Goal: Check status: Check status

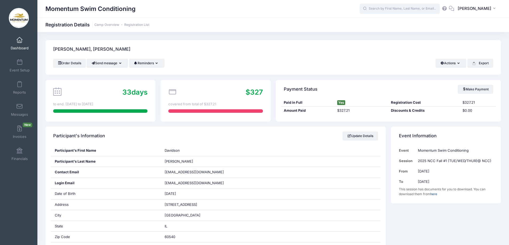
click at [390, 8] on input "text" at bounding box center [399, 8] width 80 height 11
type input "ainser"
drag, startPoint x: 383, startPoint y: 8, endPoint x: 348, endPoint y: 0, distance: 36.0
click at [348, 3] on div "Momentum Swim Conditioning ainser No participants found for the sessions listed…" at bounding box center [272, 9] width 471 height 12
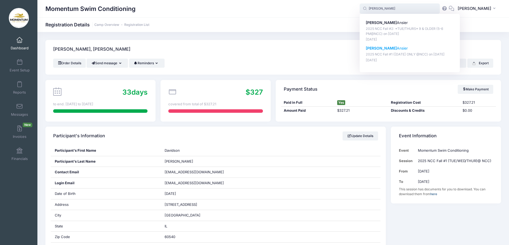
click at [373, 51] on p "[PERSON_NAME]" at bounding box center [409, 49] width 88 height 6
type input "[PERSON_NAME] (2025 NCC Fall #1 ([DATE] ONLY @NCC), [DATE])"
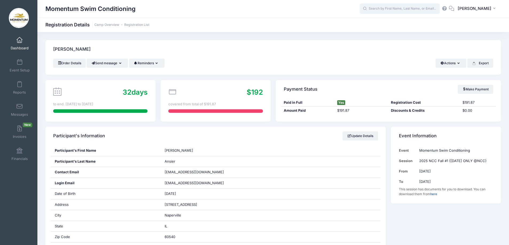
click at [382, 9] on input "text" at bounding box center [399, 8] width 80 height 11
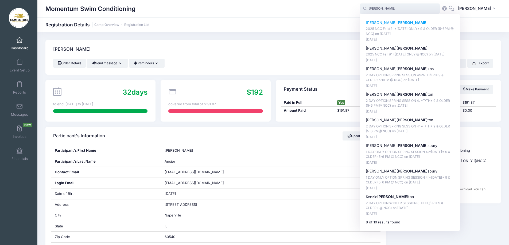
click at [377, 22] on p "Ana Stan" at bounding box center [409, 23] width 88 height 6
type input "Ana Stan (2025 NCC Fall#2: *Monday ONLY* 9 &amp; OLDER (5-6PM @ NCC), Nov-03, 2…"
